Goal: Task Accomplishment & Management: Manage account settings

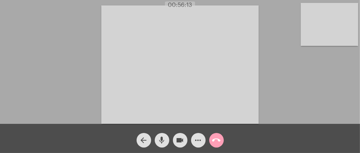
click at [215, 136] on mat-icon "call_end" at bounding box center [216, 140] width 9 height 9
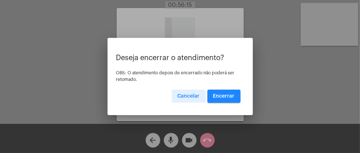
click at [234, 89] on div "Deseja encerrar o atendimento? OBS: O atendimento depois de encerrado não poder…" at bounding box center [180, 78] width 128 height 49
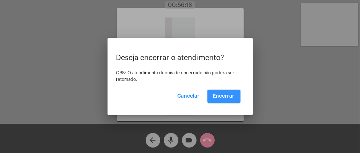
click at [231, 95] on span "Encerrar" at bounding box center [223, 95] width 21 height 5
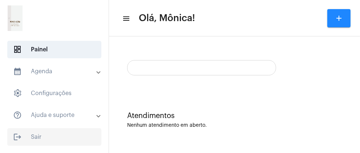
click at [83, 135] on span "logout Sair" at bounding box center [54, 136] width 94 height 17
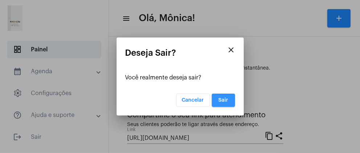
click at [227, 99] on span "Sair" at bounding box center [223, 99] width 10 height 5
